Goal: Information Seeking & Learning: Learn about a topic

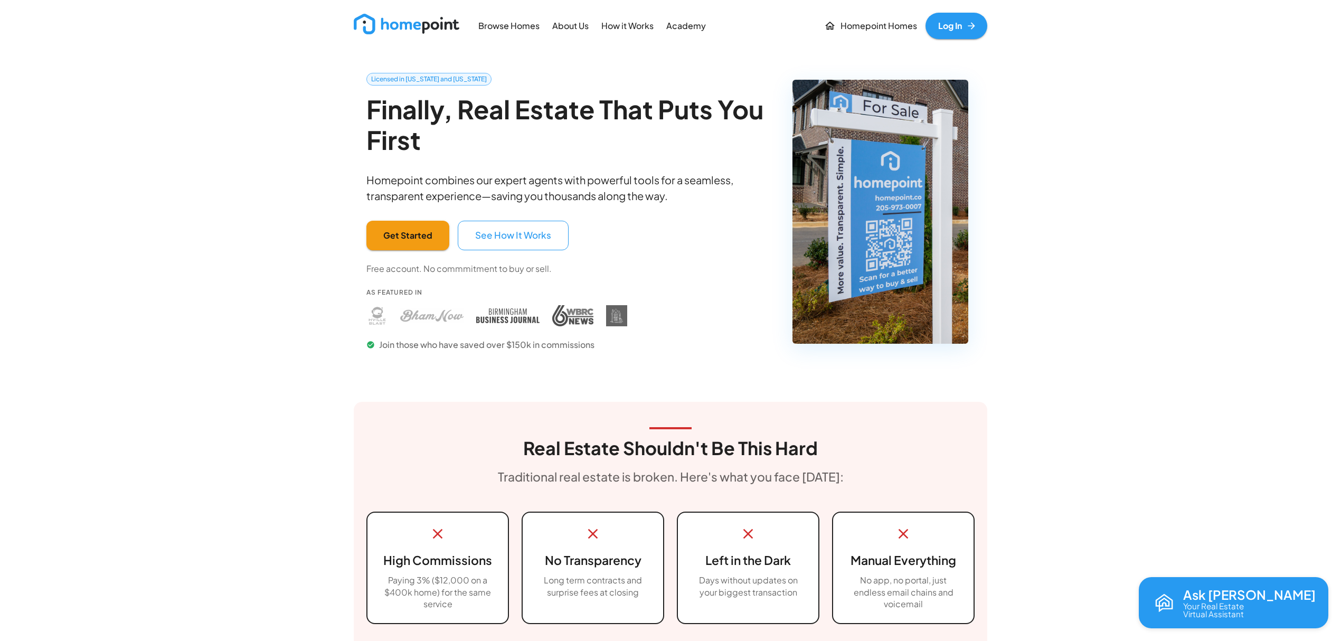
click at [970, 20] on link "Log In" at bounding box center [957, 26] width 62 height 26
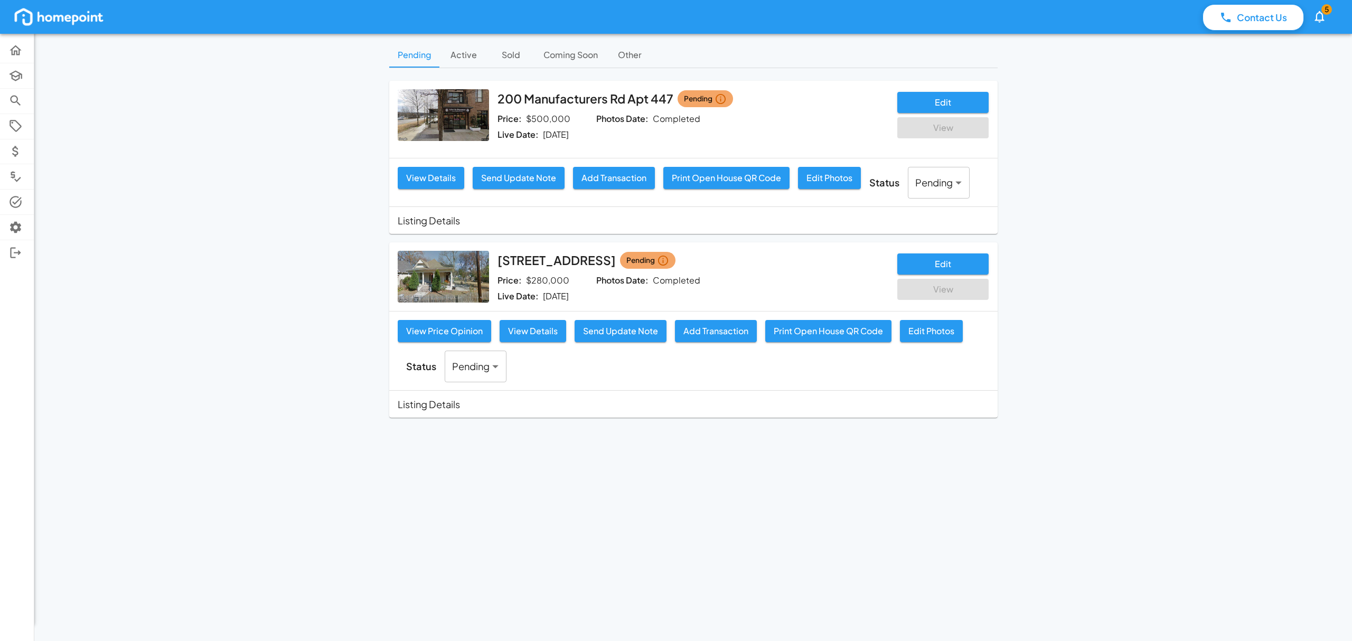
click at [514, 60] on button "Sold" at bounding box center [511, 54] width 48 height 25
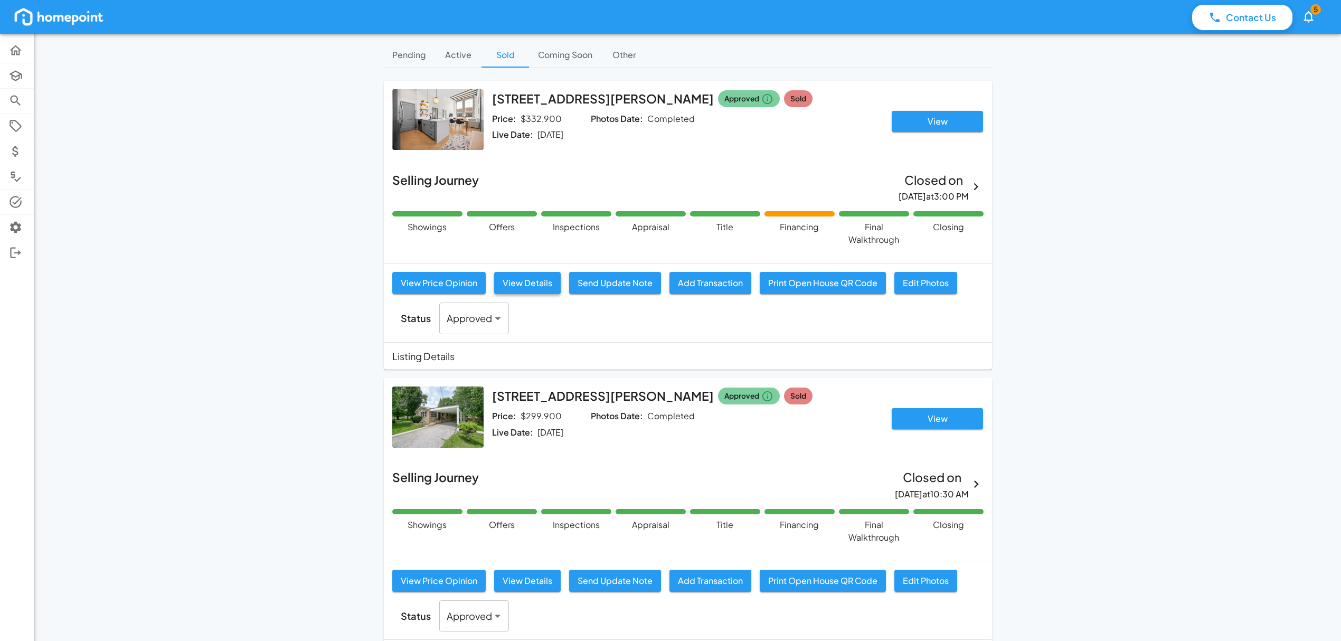
click at [540, 284] on button "View Details" at bounding box center [527, 283] width 67 height 22
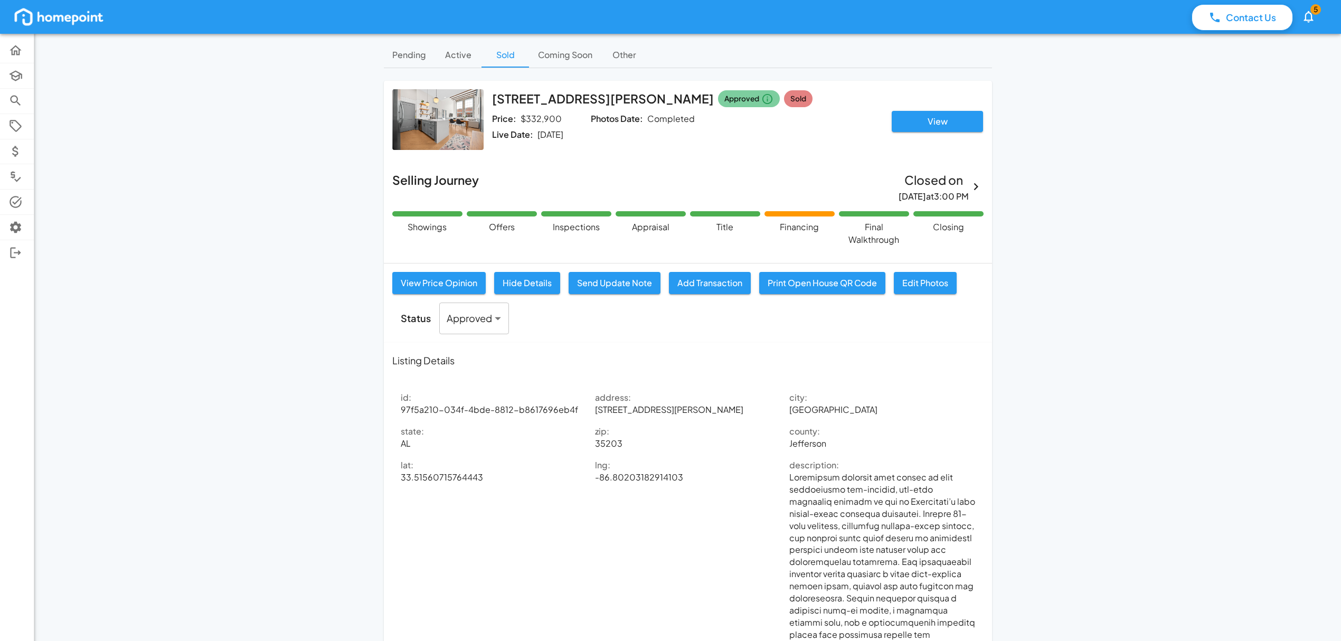
click at [504, 51] on button "Sold" at bounding box center [506, 54] width 48 height 25
click at [924, 123] on button "View" at bounding box center [937, 121] width 91 height 21
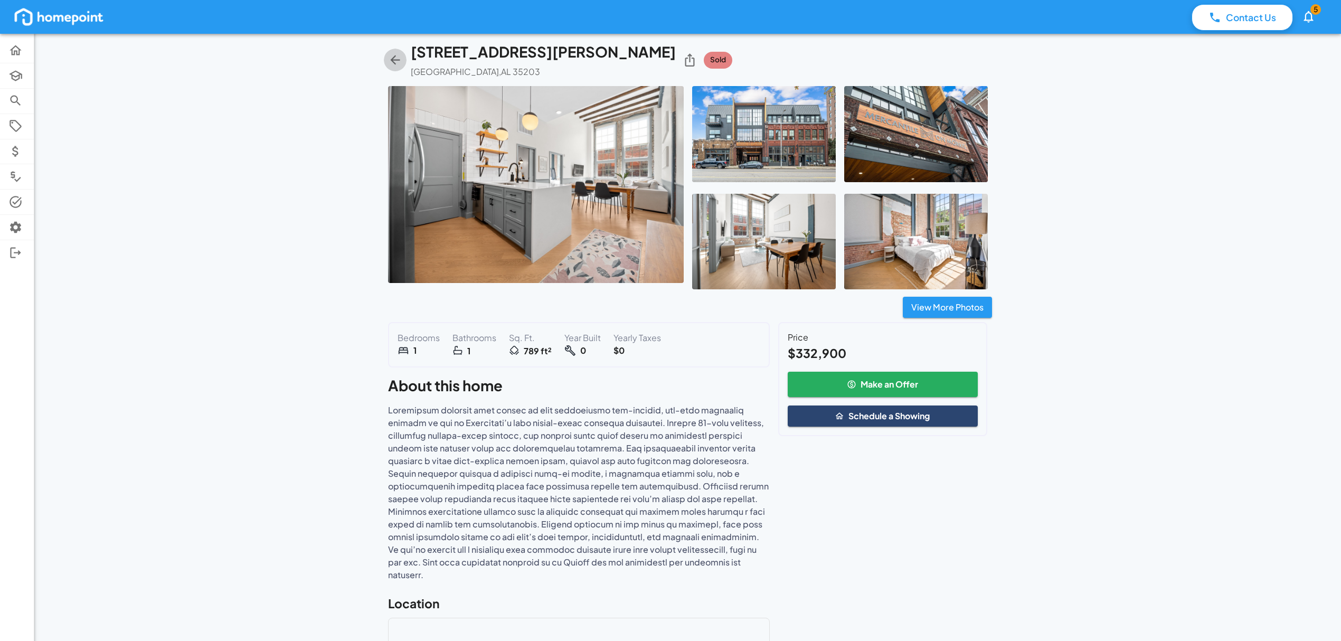
click at [393, 60] on icon "button" at bounding box center [395, 60] width 10 height 10
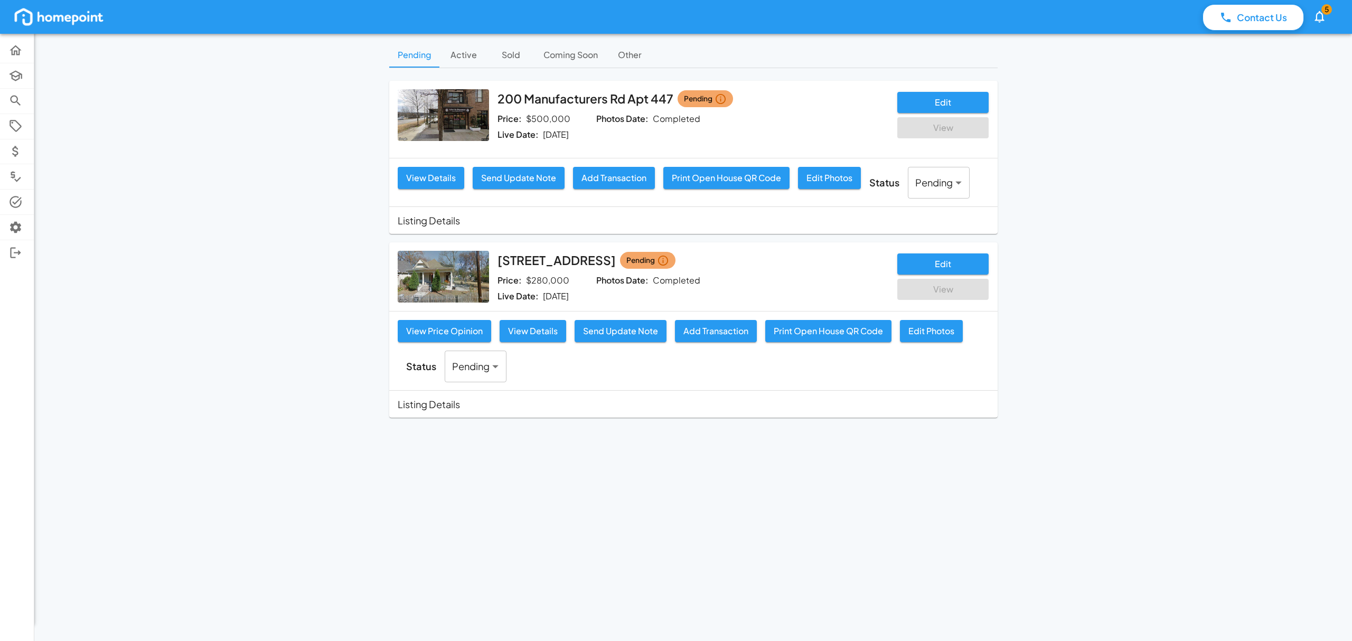
click at [507, 48] on button "Sold" at bounding box center [511, 54] width 48 height 25
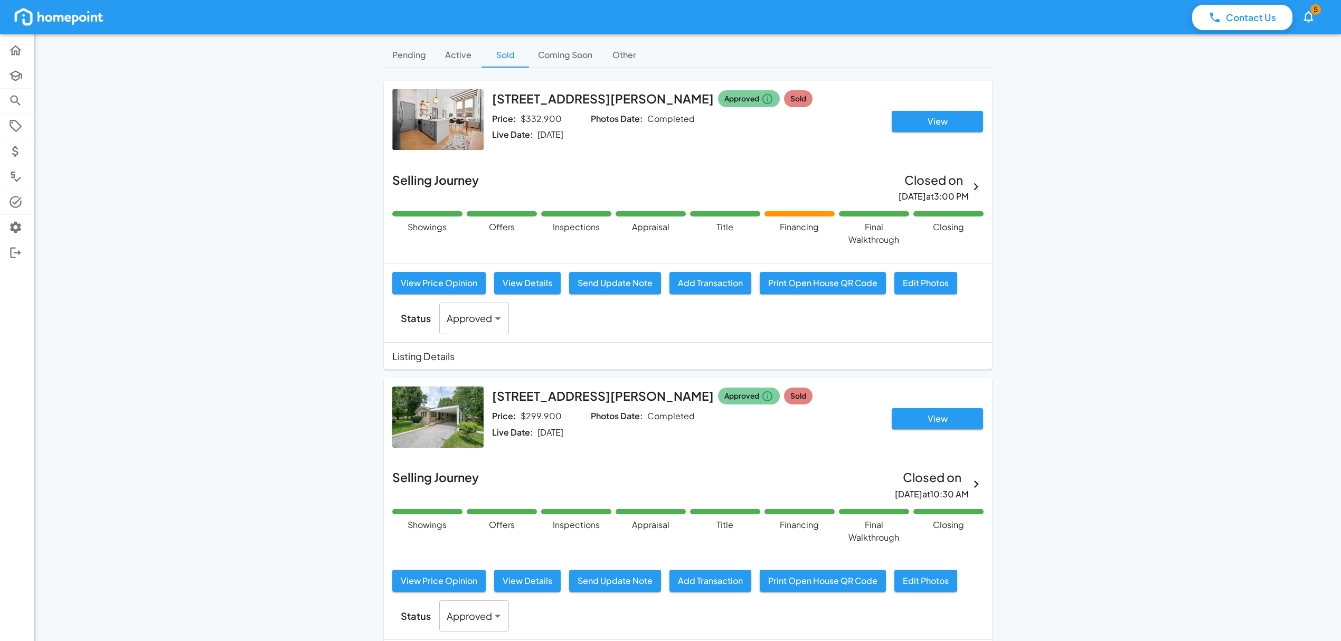
drag, startPoint x: 634, startPoint y: 55, endPoint x: 1064, endPoint y: 224, distance: 461.6
click at [634, 55] on button "Other" at bounding box center [625, 54] width 48 height 25
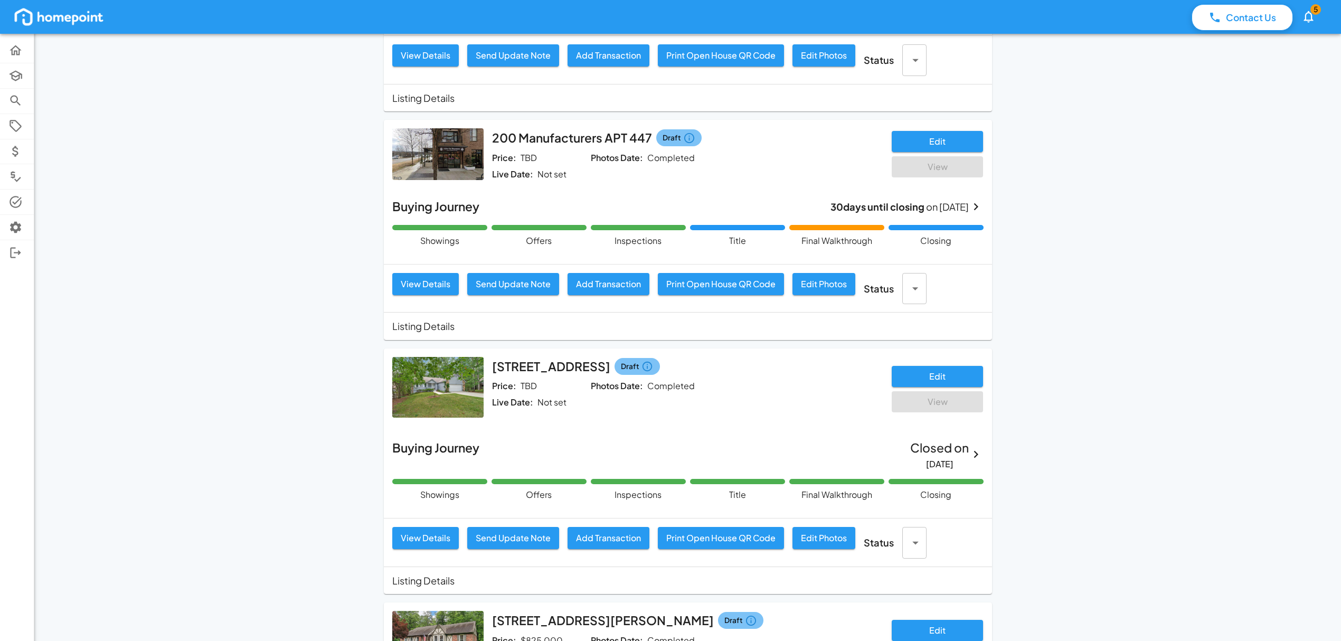
scroll to position [4999, 0]
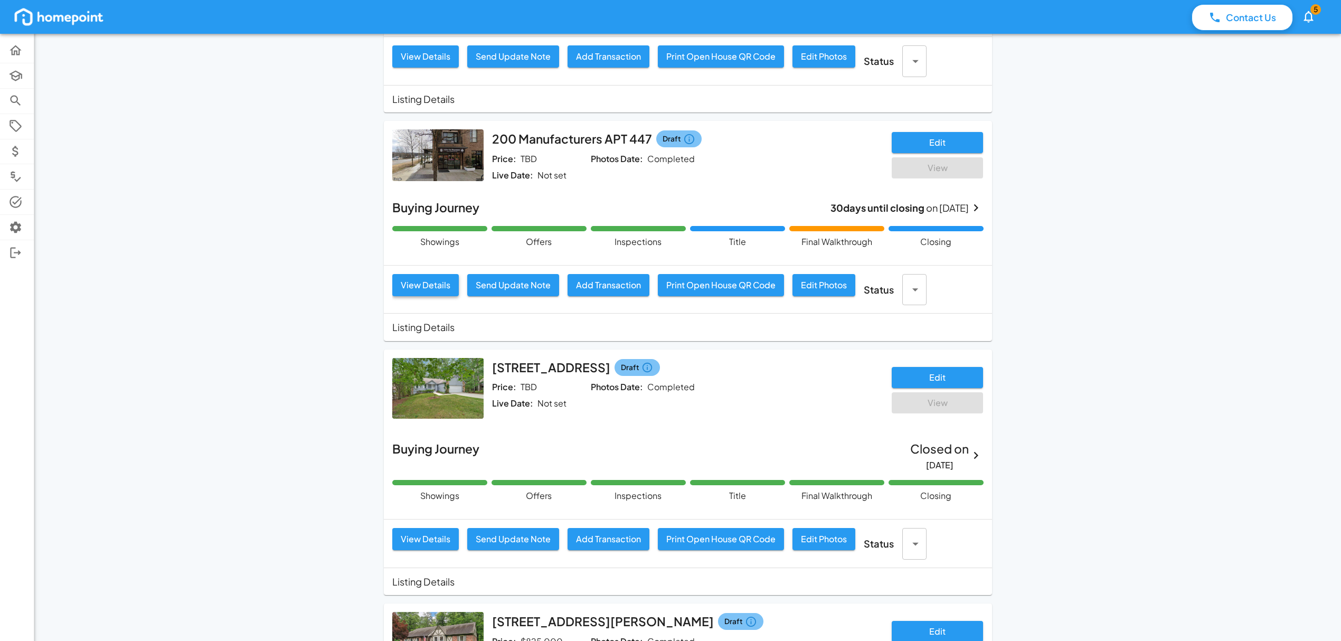
click at [408, 293] on button "View Details" at bounding box center [425, 285] width 67 height 22
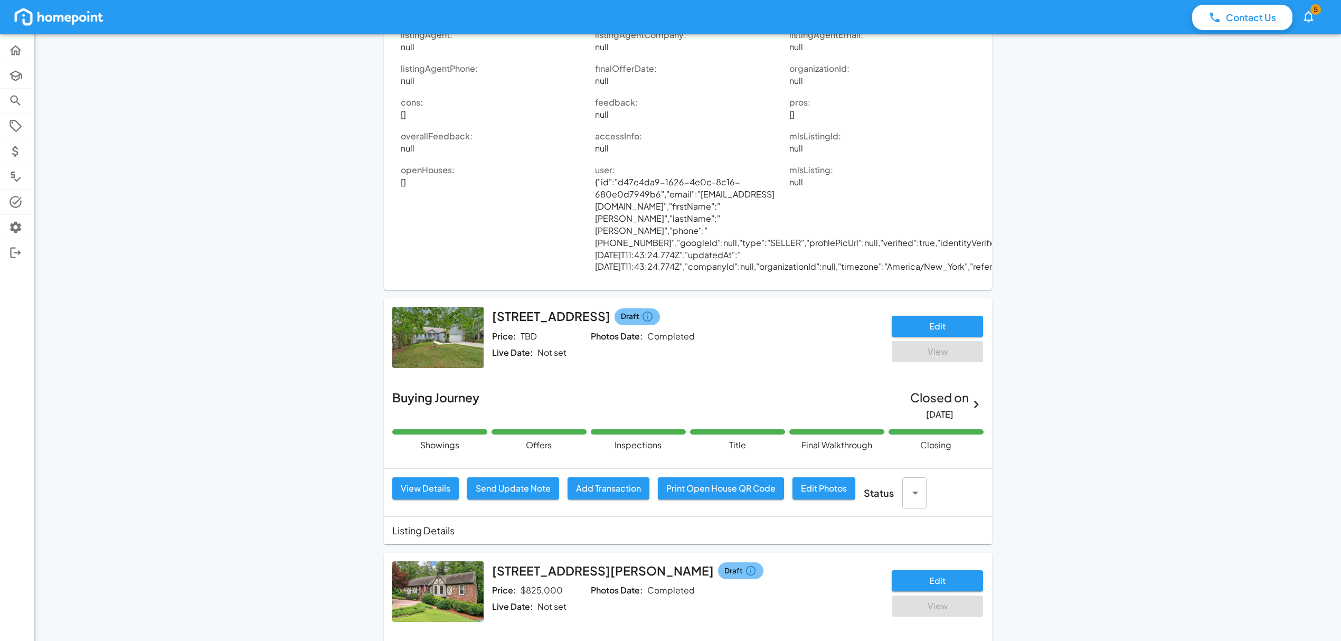
scroll to position [5975, 0]
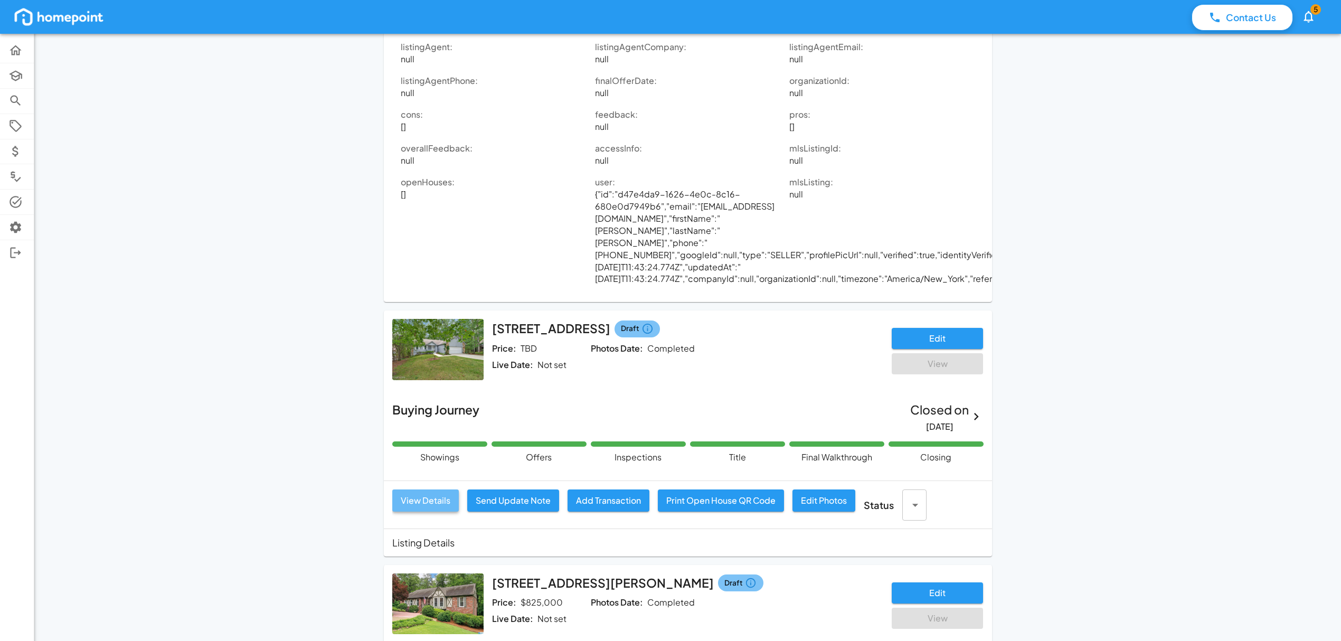
click at [422, 490] on button "View Details" at bounding box center [425, 501] width 67 height 22
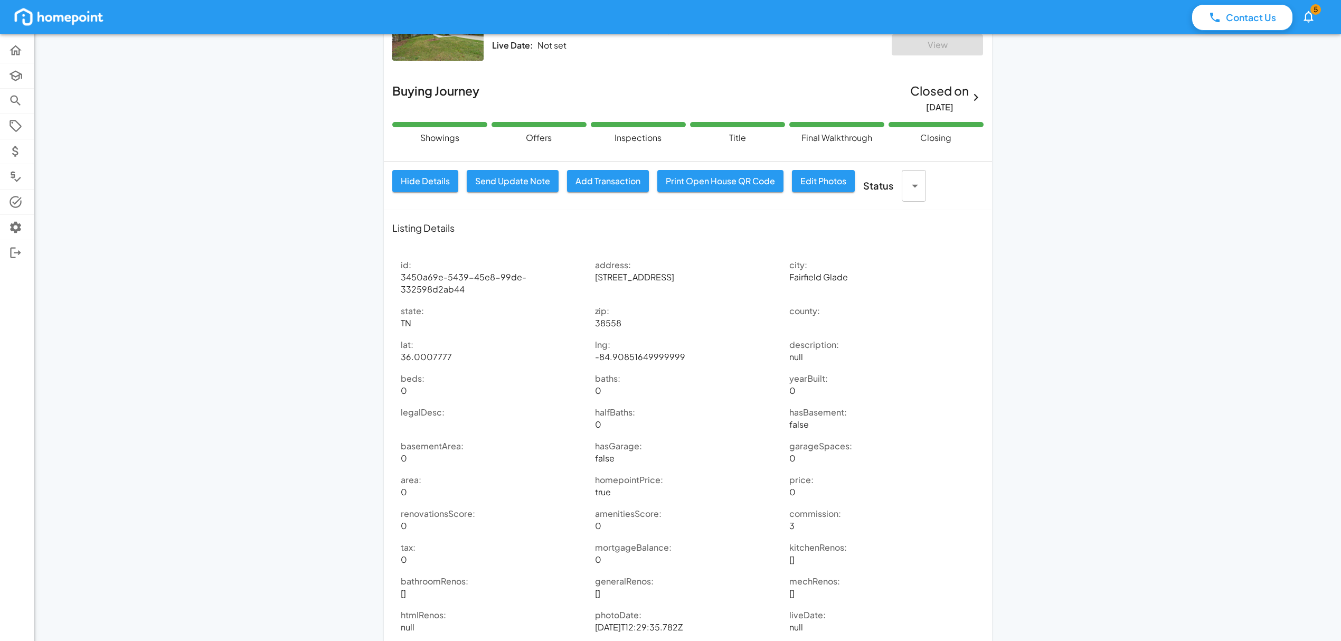
scroll to position [5341, 0]
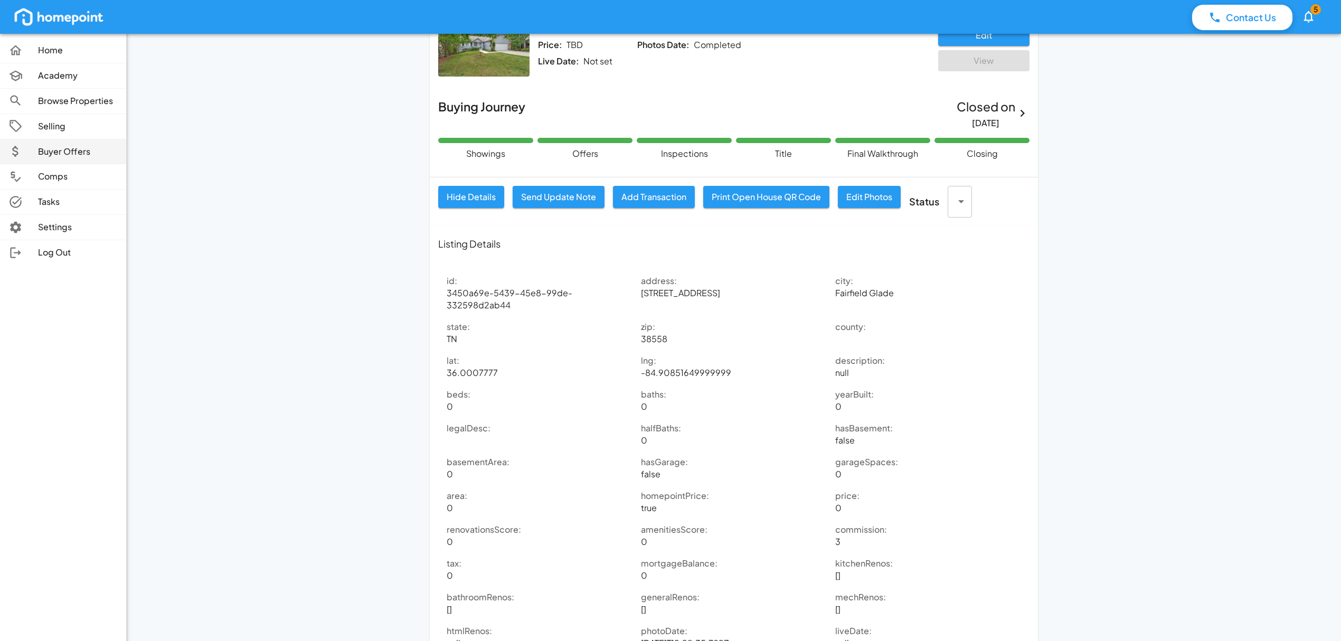
click at [69, 153] on p "Buyer Offers" at bounding box center [78, 152] width 80 height 12
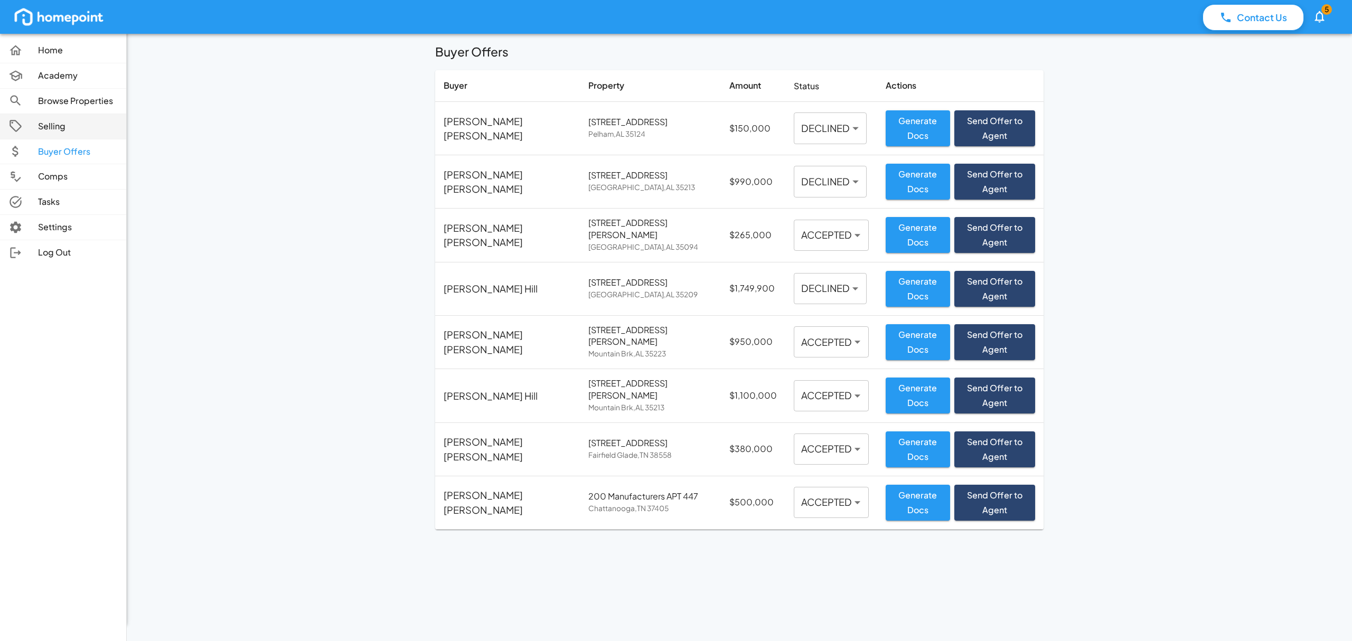
click at [55, 129] on p "Selling" at bounding box center [78, 126] width 80 height 12
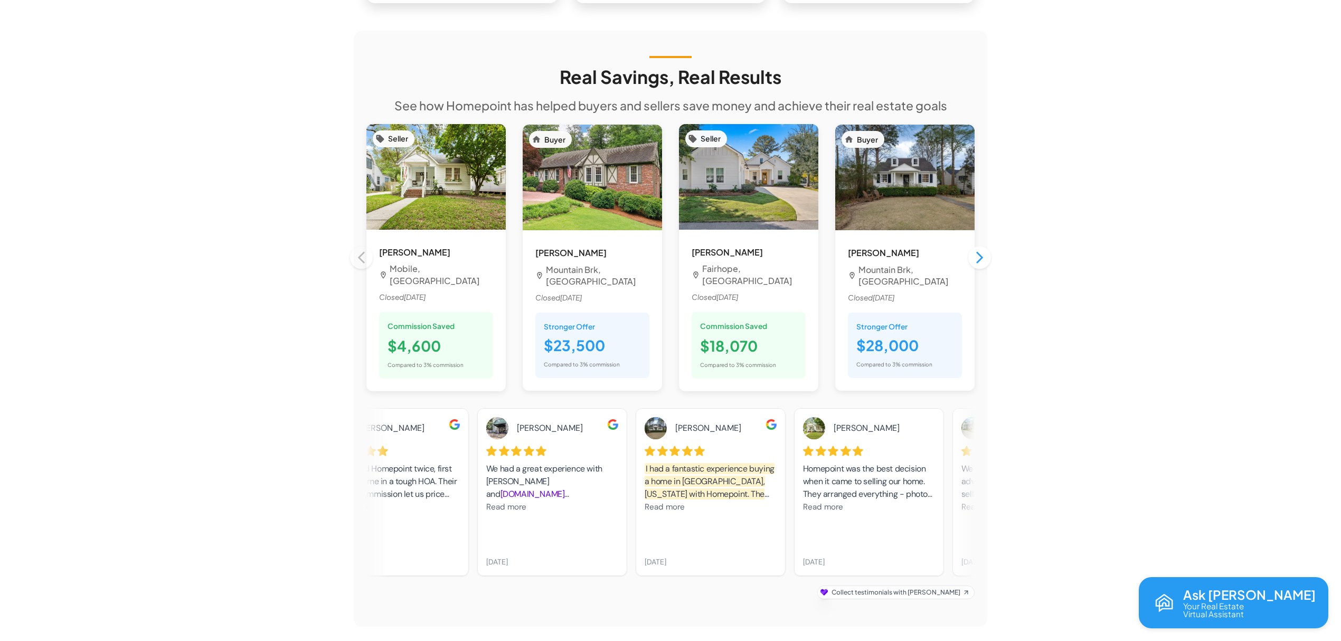
scroll to position [915, 0]
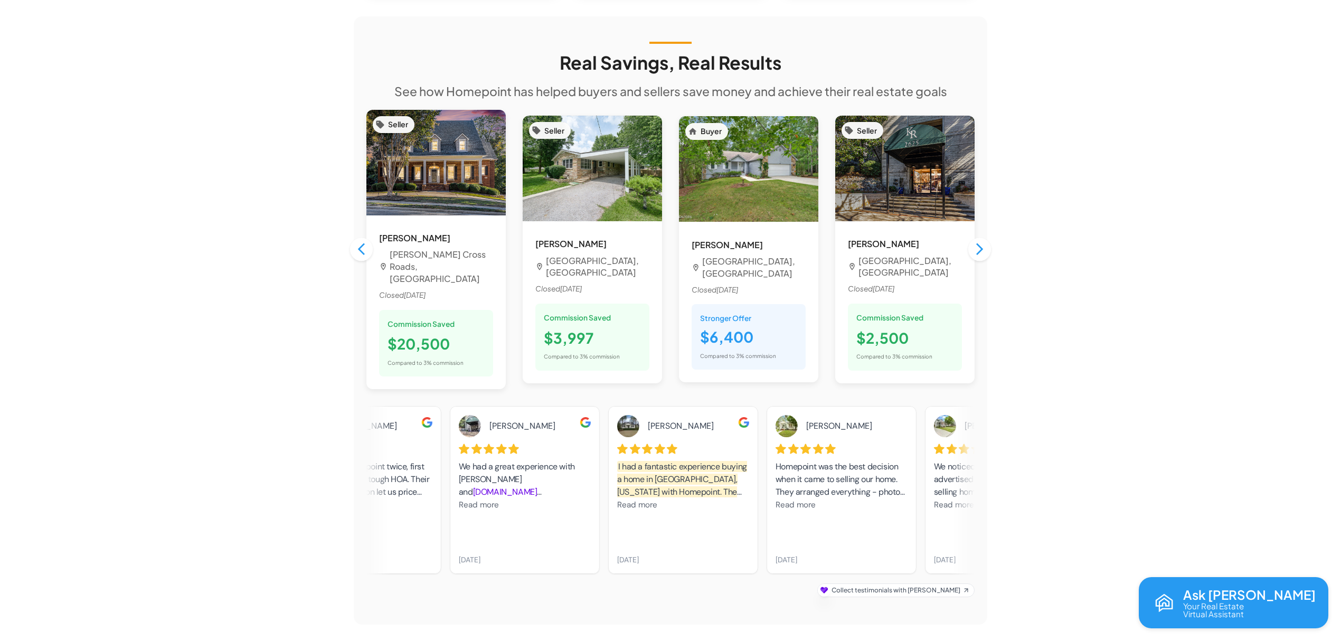
click at [489, 500] on span "Read more" at bounding box center [479, 505] width 40 height 11
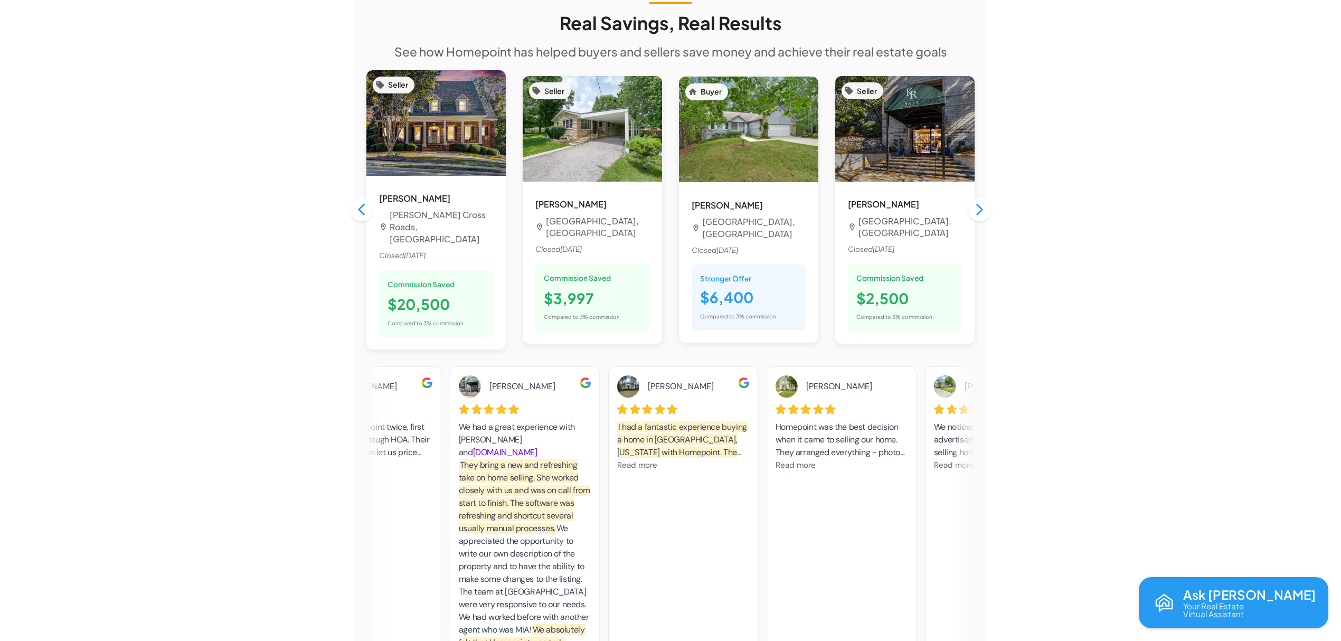
scroll to position [985, 0]
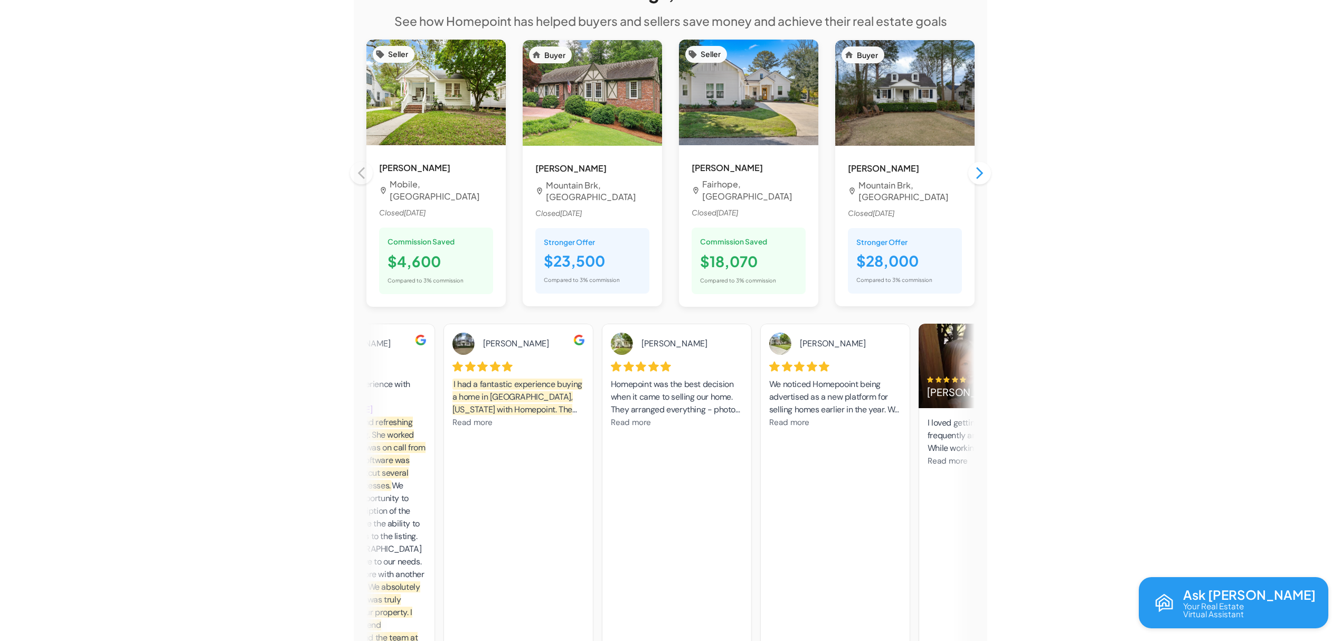
click at [621, 417] on span "Read more" at bounding box center [631, 422] width 40 height 11
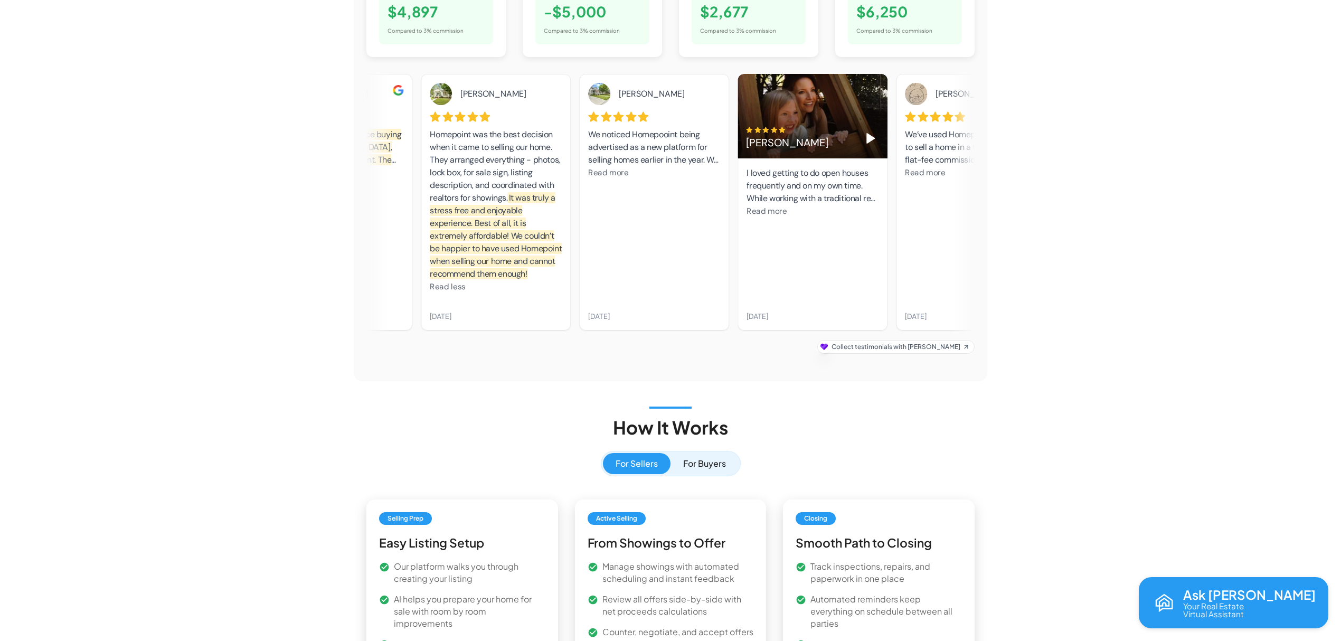
scroll to position [1072, 0]
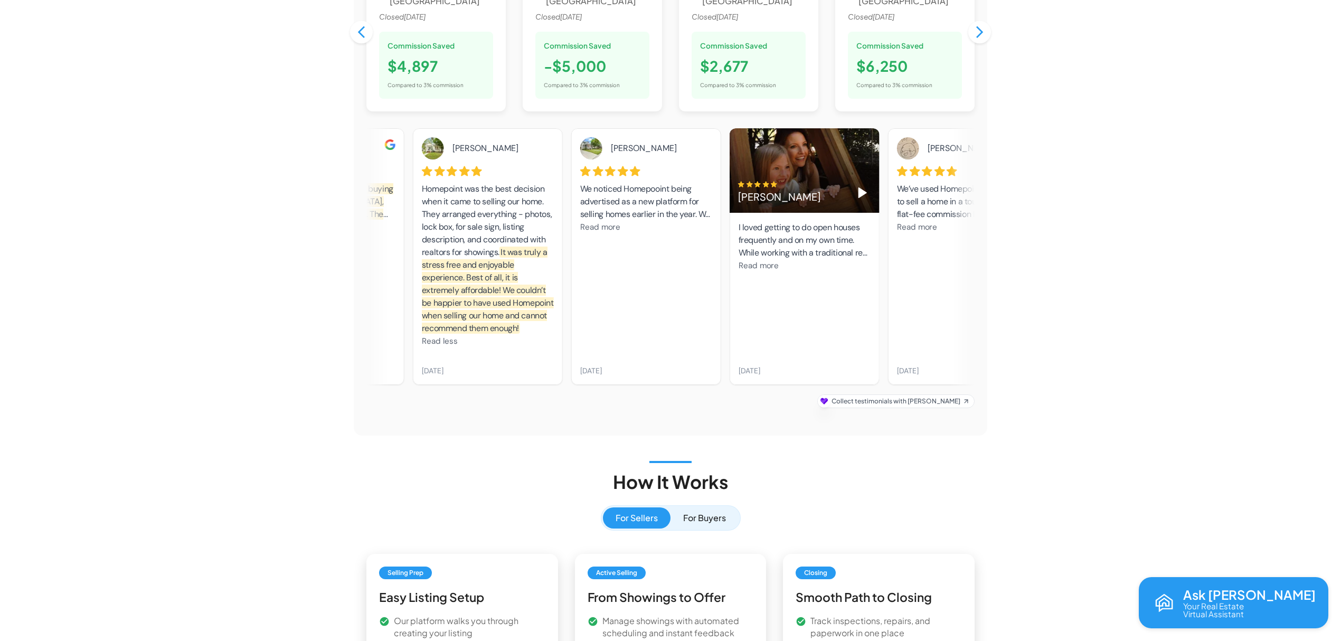
click at [919, 222] on span "Read more" at bounding box center [917, 227] width 40 height 11
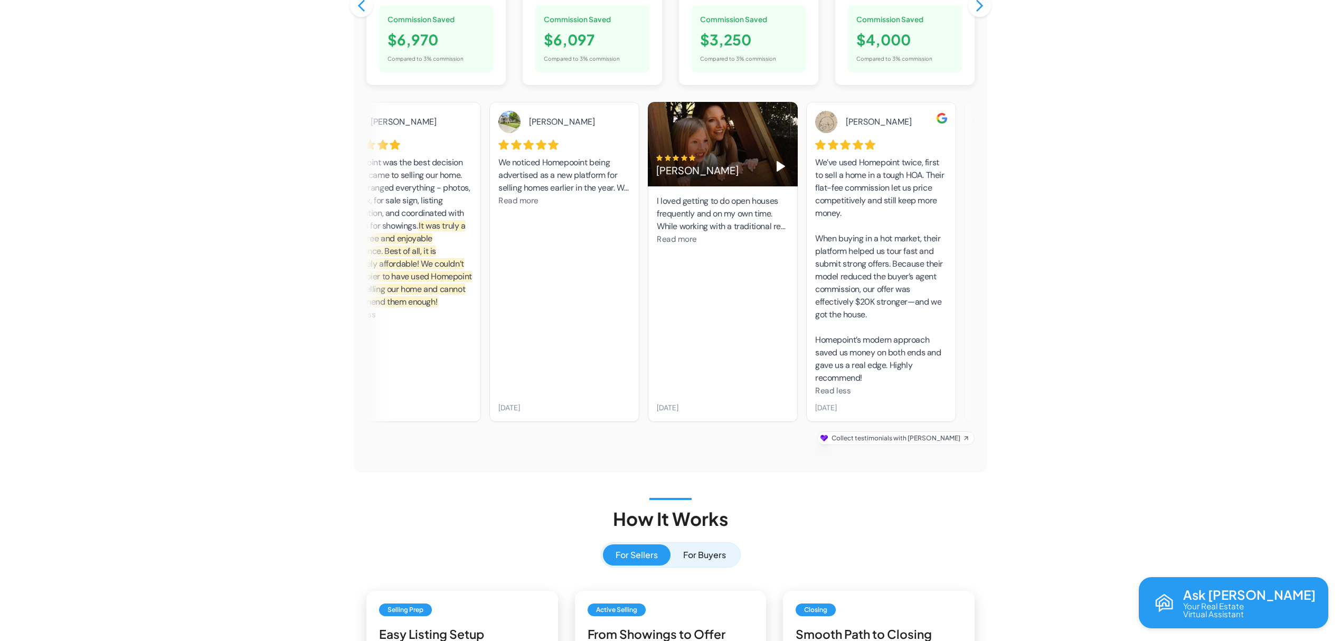
scroll to position [1143, 0]
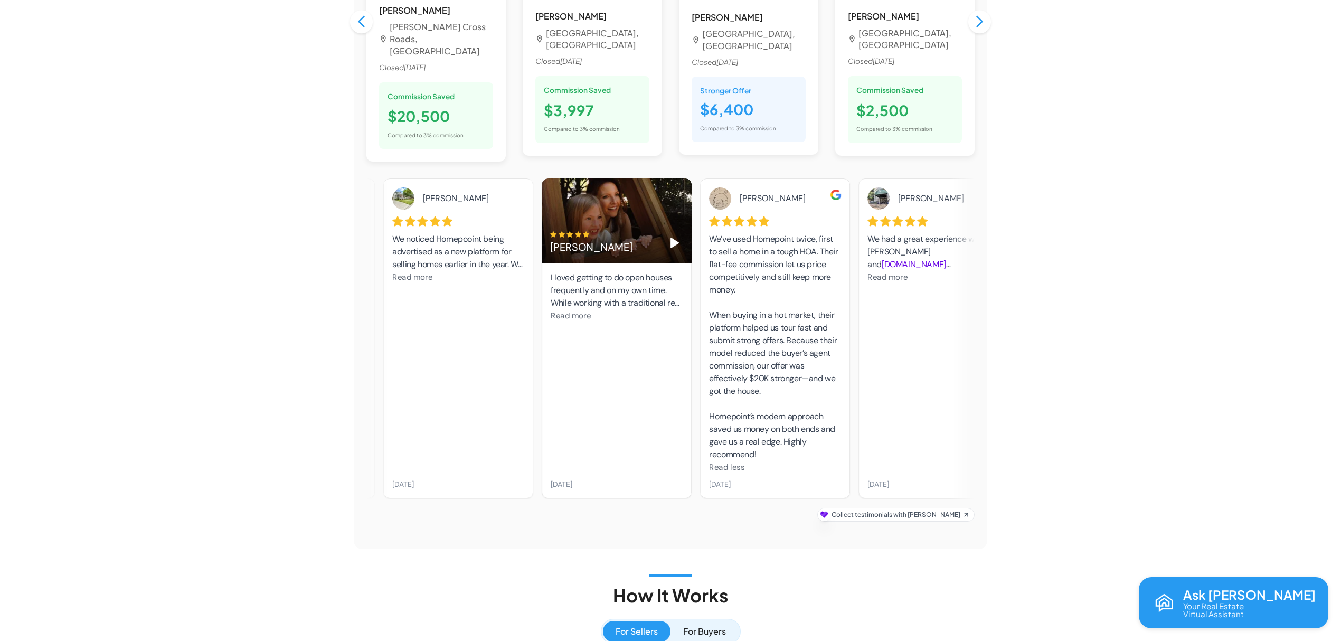
click at [748, 239] on div "We’ve used Homepoint twice, first to sell a home in a tough HOA. Their flat-fee…" at bounding box center [775, 347] width 132 height 228
click at [711, 233] on div "We’ve used Homepoint twice, first to sell a home in a tough HOA. Their flat-fee…" at bounding box center [775, 347] width 132 height 228
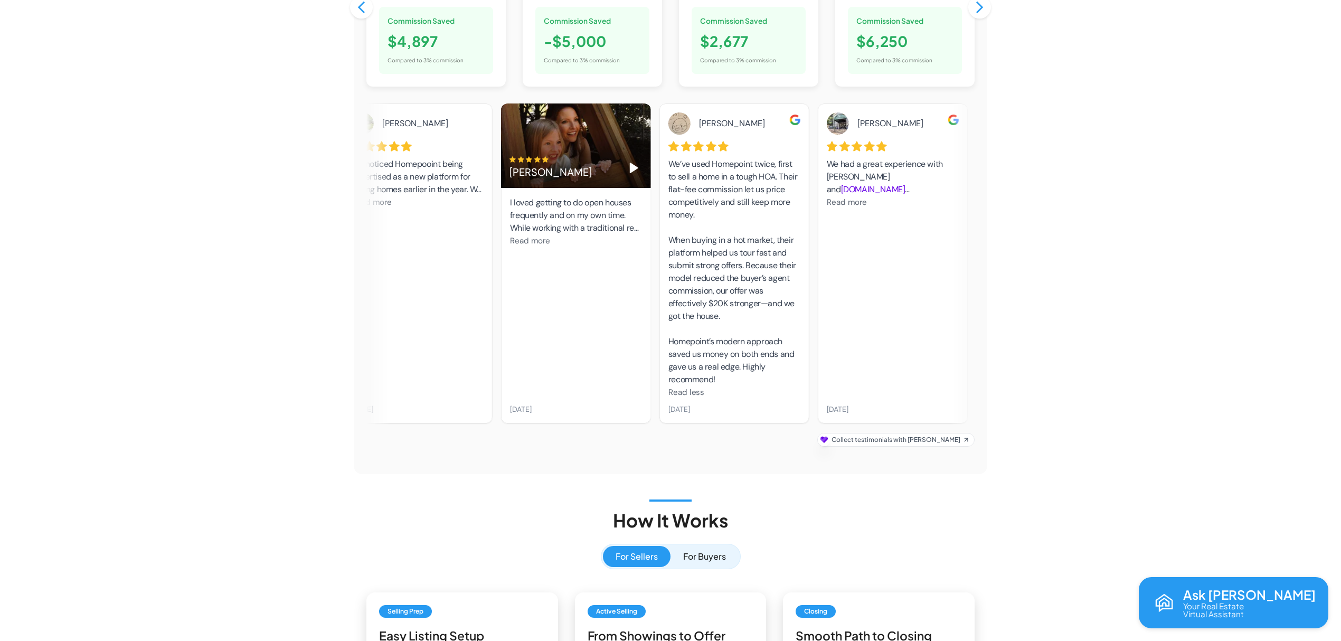
scroll to position [1072, 0]
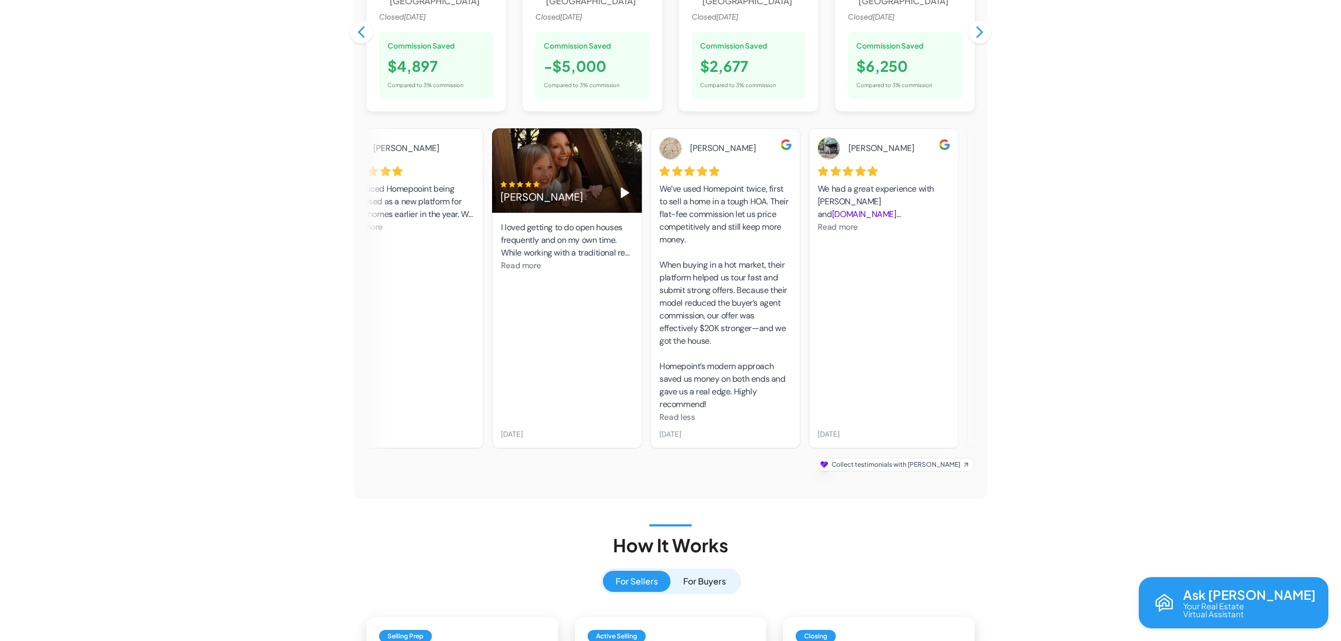
click at [785, 139] on img at bounding box center [786, 144] width 11 height 11
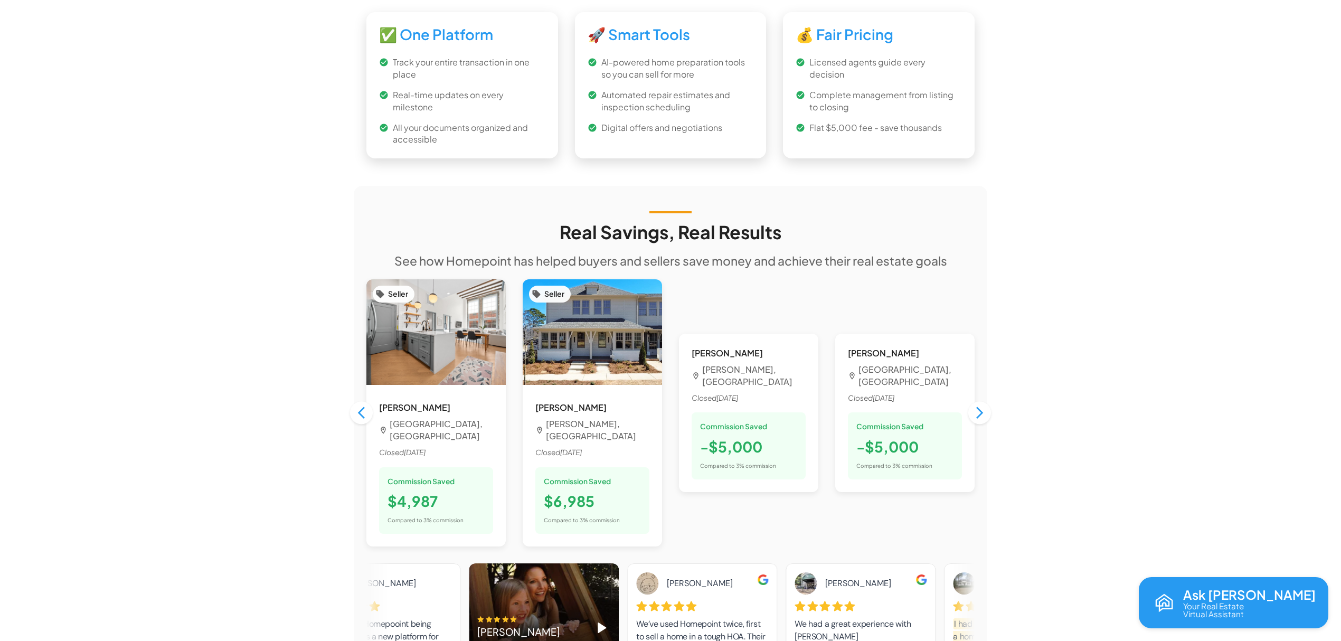
scroll to position [704, 0]
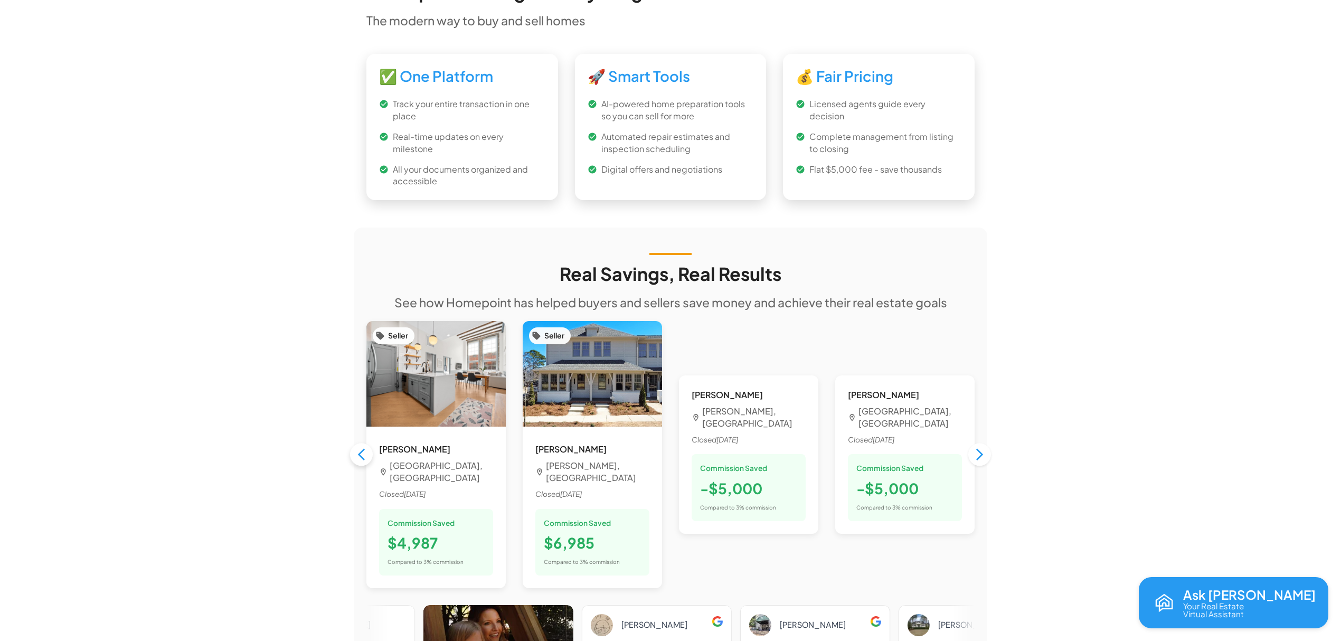
click at [362, 447] on icon "button" at bounding box center [361, 454] width 14 height 14
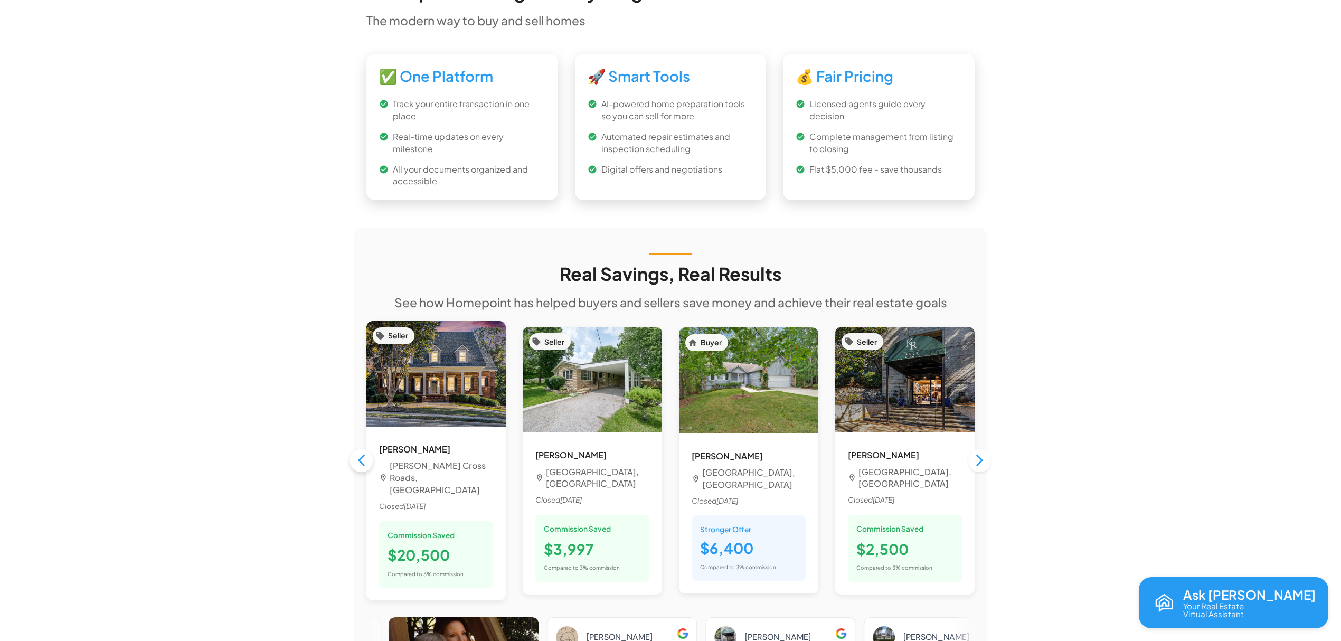
click at [362, 454] on icon "button" at bounding box center [361, 461] width 14 height 14
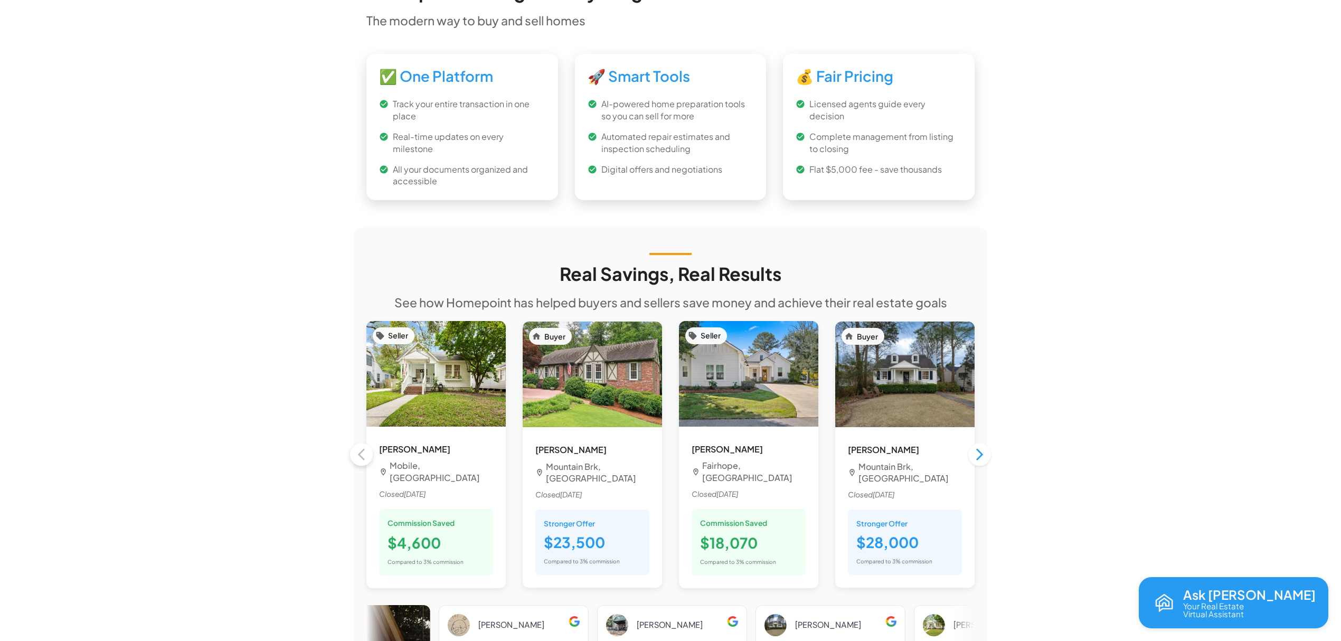
click at [362, 438] on div "Seller Luke M. Mobile, AL Closed February 2025 Commission Saved $4,600 Compared…" at bounding box center [436, 455] width 156 height 285
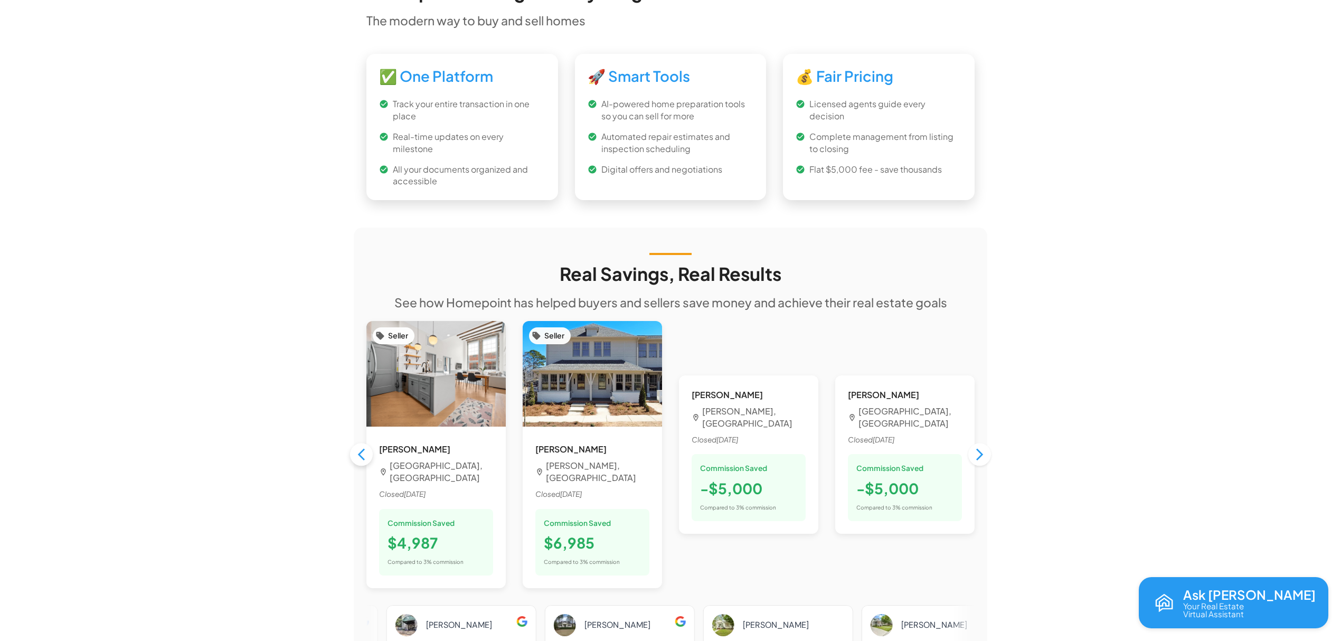
click at [358, 447] on icon "button" at bounding box center [361, 454] width 14 height 14
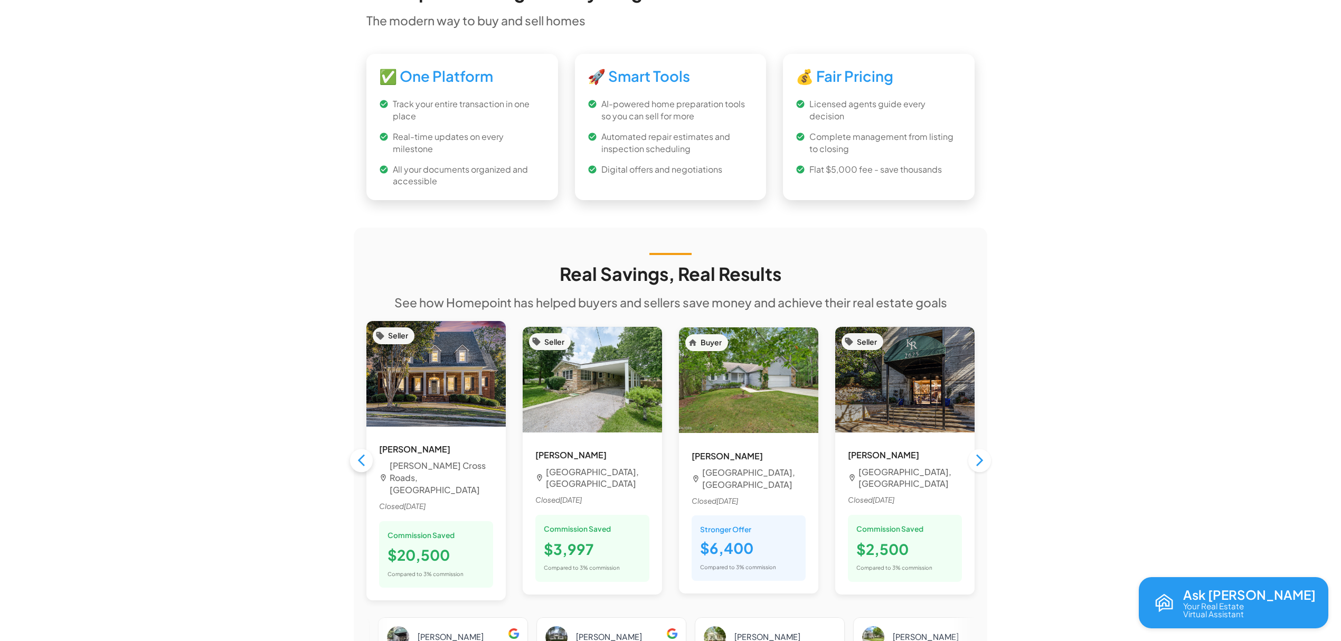
click at [358, 454] on icon "button" at bounding box center [361, 461] width 14 height 14
